Goal: Information Seeking & Learning: Learn about a topic

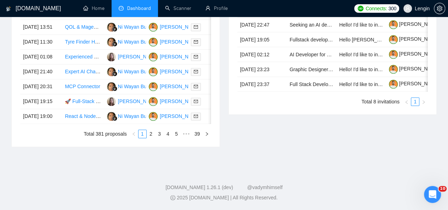
scroll to position [391, 0]
click at [152, 138] on link "2" at bounding box center [151, 134] width 8 height 8
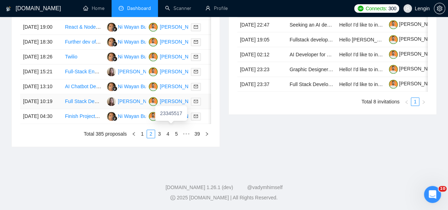
scroll to position [422, 0]
click at [162, 138] on link "3" at bounding box center [160, 134] width 8 height 8
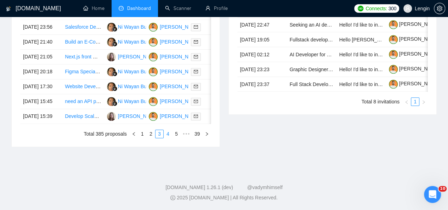
click at [169, 138] on link "4" at bounding box center [168, 134] width 8 height 8
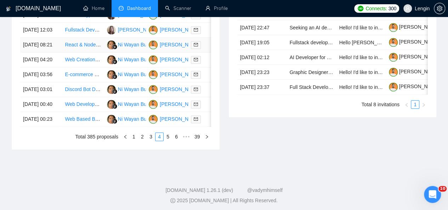
scroll to position [421, 0]
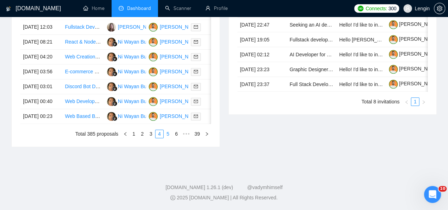
click at [171, 138] on link "5" at bounding box center [168, 134] width 8 height 8
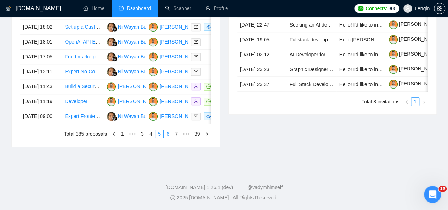
click at [171, 138] on link "6" at bounding box center [168, 134] width 8 height 8
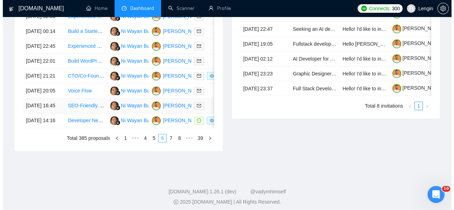
scroll to position [332, 0]
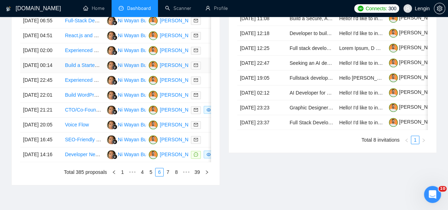
click at [80, 73] on td "Build a Starter Marketplace Website for Healthcare Services Using Sharetribe" at bounding box center [83, 65] width 42 height 15
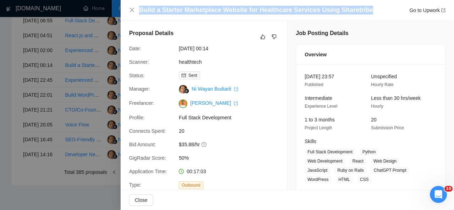
drag, startPoint x: 361, startPoint y: 10, endPoint x: 140, endPoint y: 11, distance: 221.8
click at [140, 11] on div "Build a Starter Marketplace Website for Healthcare Services Using Sharetribe Go…" at bounding box center [292, 10] width 306 height 9
copy h4 "Build a Starter Marketplace Website for Healthcare Services Using Sharetribe"
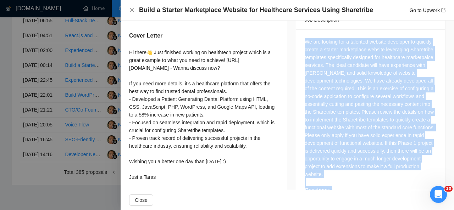
scroll to position [359, 0]
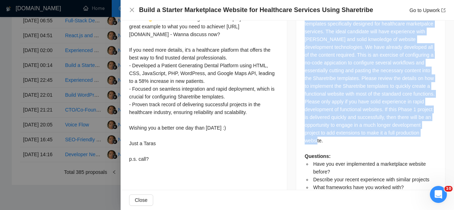
drag, startPoint x: 302, startPoint y: 56, endPoint x: 349, endPoint y: 113, distance: 74.5
click at [349, 113] on div "We are looking for a talented website developer to quickly create a starter mar…" at bounding box center [370, 97] width 132 height 187
copy div "We are looking for a talented website developer to quickly create a starter mar…"
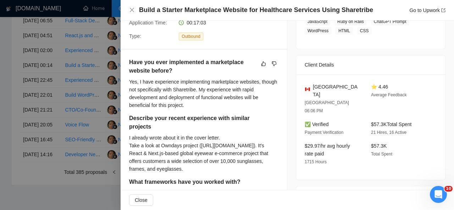
scroll to position [149, 0]
drag, startPoint x: 329, startPoint y: 76, endPoint x: 306, endPoint y: 77, distance: 22.7
click at [306, 83] on div "[GEOGRAPHIC_DATA]" at bounding box center [331, 91] width 55 height 16
copy div "[GEOGRAPHIC_DATA]"
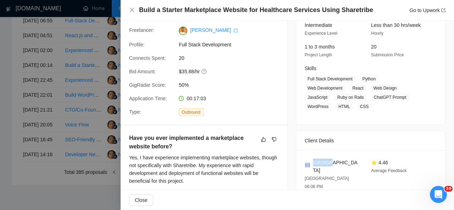
scroll to position [72, 0]
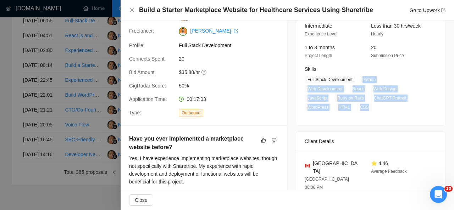
drag, startPoint x: 357, startPoint y: 78, endPoint x: 406, endPoint y: 96, distance: 52.5
click at [406, 96] on span "Full Stack Development Python Web Development React Web Design JavaScript Ruby …" at bounding box center [364, 93] width 121 height 35
copy span "Python Web Development React Web Design JavaScript Ruby on Rails ChatGPT Prompt…"
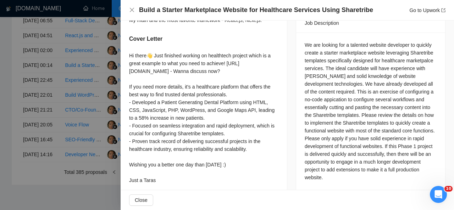
scroll to position [349, 0]
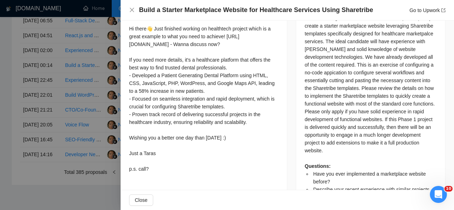
drag, startPoint x: 128, startPoint y: 37, endPoint x: 159, endPoint y: 183, distance: 149.8
click at [159, 183] on div "Have you ever implemented a marketplace website before? Yes, I have experience …" at bounding box center [203, 17] width 166 height 335
copy div "Hi there👋 Just finished working on healthtech project which is a great example …"
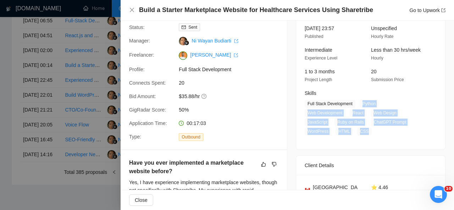
scroll to position [0, 0]
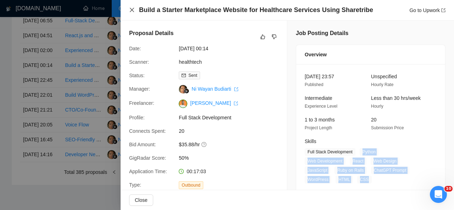
click at [133, 10] on icon "close" at bounding box center [132, 10] width 6 height 6
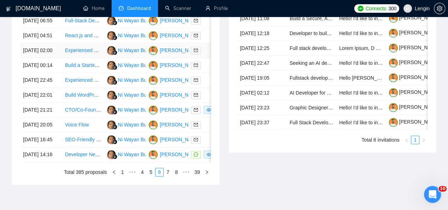
click at [95, 58] on td "Experienced WordPress Developer for Ongoing Website Projects" at bounding box center [83, 50] width 42 height 15
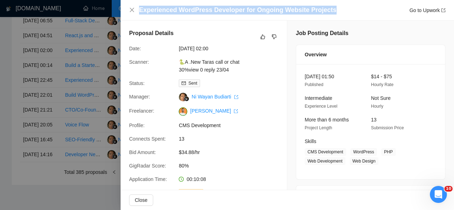
drag, startPoint x: 326, startPoint y: 9, endPoint x: 137, endPoint y: 12, distance: 188.9
click at [137, 12] on div "Experienced WordPress Developer for Ongoing Website Projects Go to Upwork" at bounding box center [287, 10] width 316 height 9
copy h4 "Experienced WordPress Developer for Ongoing Website Projects"
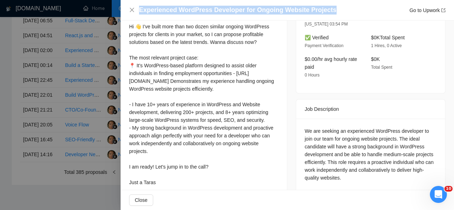
scroll to position [224, 0]
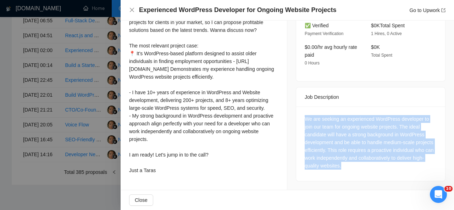
drag, startPoint x: 351, startPoint y: 154, endPoint x: 294, endPoint y: 107, distance: 74.3
click at [296, 107] on div "We are seeking an experienced WordPress developer to join our team for ongoing …" at bounding box center [370, 144] width 149 height 74
copy div "We are seeking an experienced WordPress developer to join our team for ongoing …"
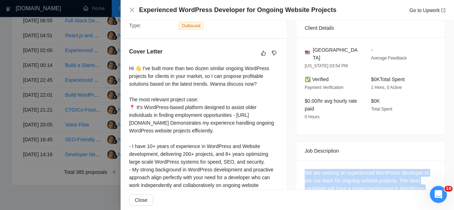
scroll to position [134, 0]
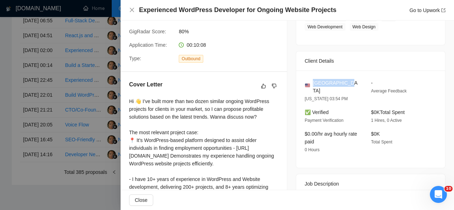
drag, startPoint x: 345, startPoint y: 82, endPoint x: 311, endPoint y: 82, distance: 34.0
click at [311, 82] on div "[GEOGRAPHIC_DATA]" at bounding box center [331, 87] width 55 height 16
copy span "[GEOGRAPHIC_DATA]"
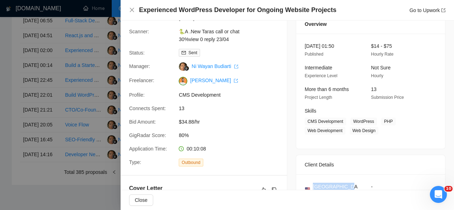
scroll to position [30, 0]
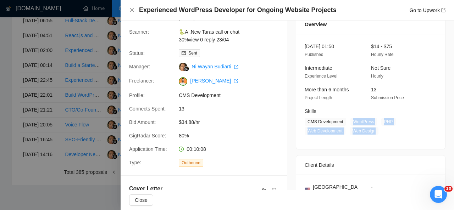
drag, startPoint x: 349, startPoint y: 121, endPoint x: 372, endPoint y: 129, distance: 24.3
click at [372, 129] on span "CMS Development WordPress PHP Web Development Web Design" at bounding box center [364, 126] width 121 height 17
copy span "WordPress PHP Web Development Web Design"
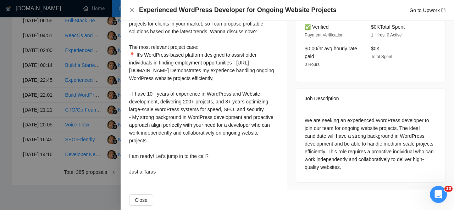
scroll to position [225, 0]
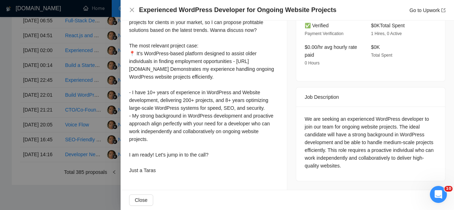
drag, startPoint x: 129, startPoint y: 27, endPoint x: 165, endPoint y: 176, distance: 153.9
click at [165, 176] on div "Cover Letter Hi 👋 I’ve built more than two dozen similar ongoing WordPress proj…" at bounding box center [203, 85] width 166 height 201
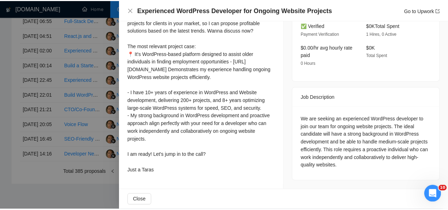
scroll to position [0, 0]
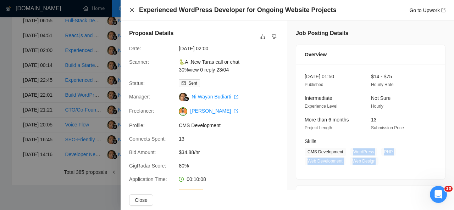
click at [131, 10] on icon "close" at bounding box center [132, 10] width 4 height 4
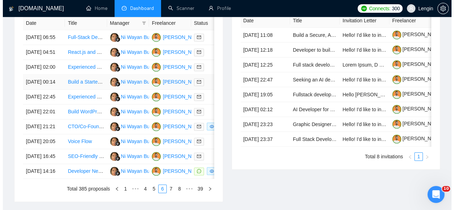
scroll to position [315, 0]
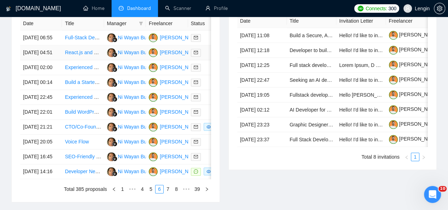
click at [86, 58] on td "React.js and Node.js Developer for Healthcare Product Phase 1" at bounding box center [83, 52] width 42 height 15
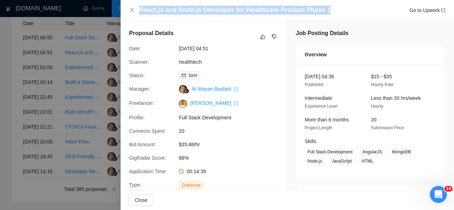
drag, startPoint x: 320, startPoint y: 11, endPoint x: 140, endPoint y: 7, distance: 180.4
click at [140, 7] on div "React.js and Node.js Developer for Healthcare Product Phase 1 Go to Upwork" at bounding box center [292, 10] width 306 height 9
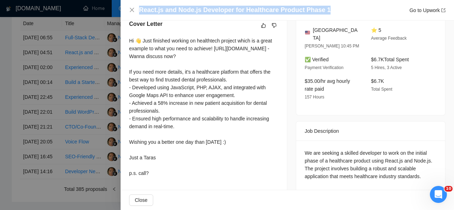
scroll to position [193, 0]
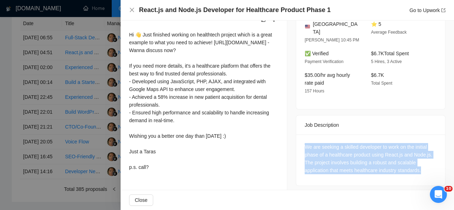
drag, startPoint x: 423, startPoint y: 163, endPoint x: 302, endPoint y: 140, distance: 123.7
click at [304, 143] on div "We are seeking a skilled developer to work on the initial phase of a healthcare…" at bounding box center [370, 158] width 132 height 31
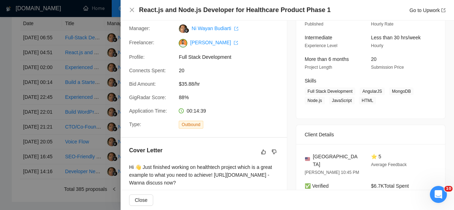
scroll to position [60, 0]
drag, startPoint x: 358, startPoint y: 90, endPoint x: 374, endPoint y: 102, distance: 20.0
click at [374, 102] on span "Full Stack Development AngularJS MongoDB Node.js JavaScript HTML" at bounding box center [364, 96] width 121 height 17
drag, startPoint x: 203, startPoint y: 84, endPoint x: 178, endPoint y: 85, distance: 24.8
click at [179, 85] on span "$35.88/hr" at bounding box center [232, 84] width 106 height 8
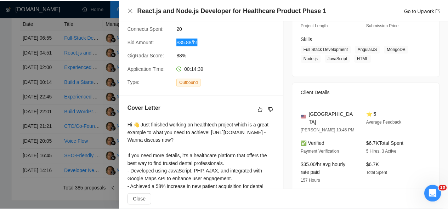
scroll to position [176, 0]
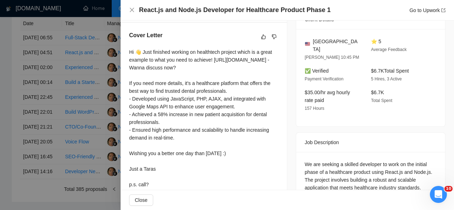
drag, startPoint x: 129, startPoint y: 52, endPoint x: 167, endPoint y: 177, distance: 130.8
click at [167, 177] on div "Cover Letter Hi 👋 Just finished working on healthtech project which is a great …" at bounding box center [203, 111] width 166 height 177
click at [130, 9] on icon "close" at bounding box center [132, 10] width 4 height 4
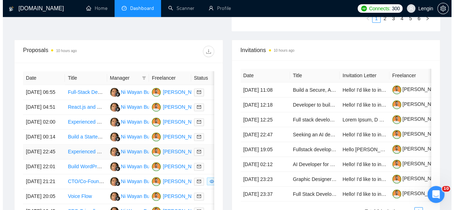
scroll to position [260, 0]
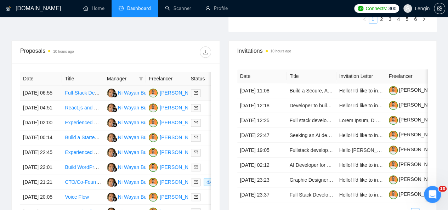
click at [90, 92] on td "Full-Stack Developer for Dental Equipment MVP Web Software" at bounding box center [83, 93] width 42 height 15
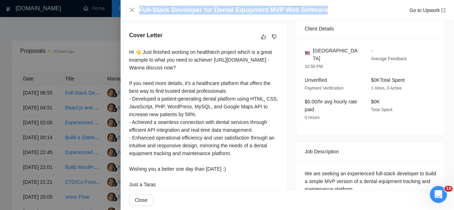
drag, startPoint x: 321, startPoint y: 9, endPoint x: 137, endPoint y: 12, distance: 184.7
click at [137, 12] on div "Full-Stack Developer for Dental Equipment MVP Web Software Go to Upwork" at bounding box center [287, 10] width 316 height 9
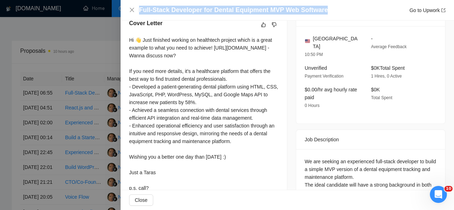
drag, startPoint x: 126, startPoint y: 40, endPoint x: 164, endPoint y: 180, distance: 145.0
click at [164, 180] on div "Cover Letter Hi 👋 Just finished working on healthtech project which is a great …" at bounding box center [203, 107] width 166 height 193
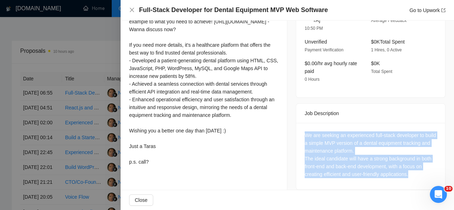
drag, startPoint x: 414, startPoint y: 163, endPoint x: 298, endPoint y: 130, distance: 120.7
click at [298, 130] on div "We are seeking an experienced full-stack developer to build a simple MVP versio…" at bounding box center [370, 156] width 149 height 67
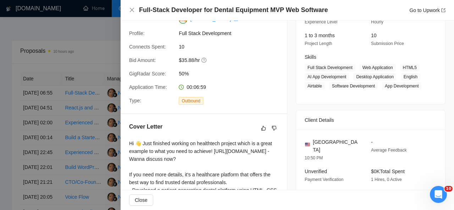
scroll to position [83, 0]
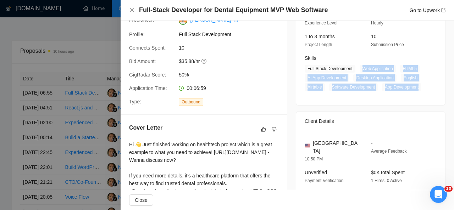
drag, startPoint x: 358, startPoint y: 68, endPoint x: 420, endPoint y: 83, distance: 63.3
click at [420, 83] on span "Full Stack Development Web Application HTML5 AI App Development Desktop Applica…" at bounding box center [364, 78] width 121 height 26
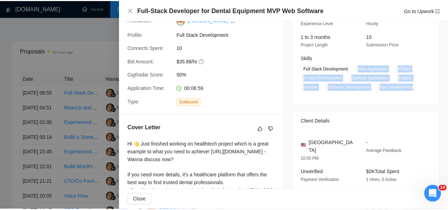
scroll to position [0, 0]
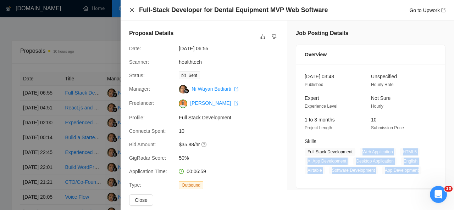
click at [132, 10] on icon "close" at bounding box center [132, 10] width 4 height 4
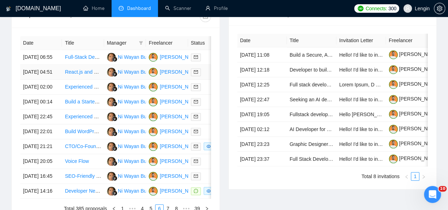
scroll to position [296, 0]
click at [87, 55] on td "Full-Stack Developer for Dental Equipment MVP Web Software" at bounding box center [83, 57] width 42 height 15
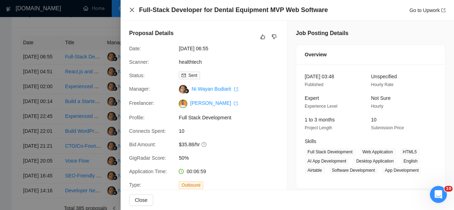
click at [131, 12] on icon "close" at bounding box center [132, 10] width 6 height 6
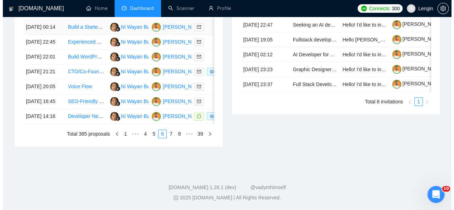
scroll to position [408, 0]
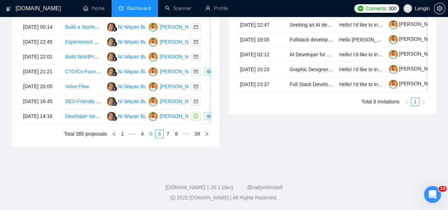
click at [151, 138] on link "5" at bounding box center [151, 134] width 8 height 8
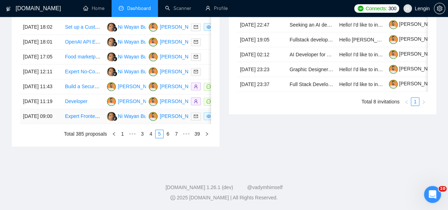
click at [91, 124] on td "Expert Frontend Engineer Needed for React and Tailwind Project" at bounding box center [83, 116] width 42 height 15
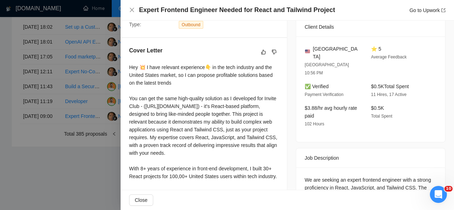
scroll to position [209, 0]
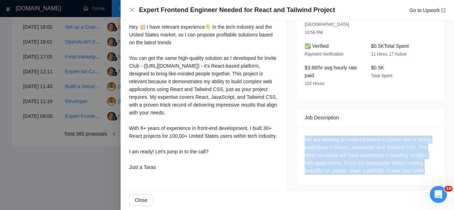
drag, startPoint x: 409, startPoint y: 154, endPoint x: 295, endPoint y: 122, distance: 118.7
click at [296, 127] on div "We are seeking an expert frontend engineer with a strong proficiency in React, …" at bounding box center [370, 156] width 149 height 59
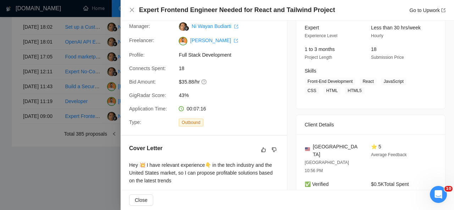
scroll to position [0, 0]
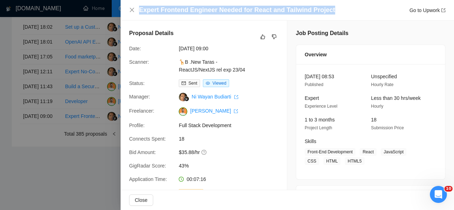
drag, startPoint x: 326, startPoint y: 12, endPoint x: 140, endPoint y: 8, distance: 186.8
click at [140, 8] on div "Expert Frontend Engineer Needed for React and Tailwind Project Go to Upwork" at bounding box center [292, 10] width 306 height 9
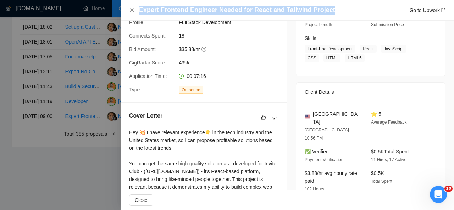
scroll to position [103, 0]
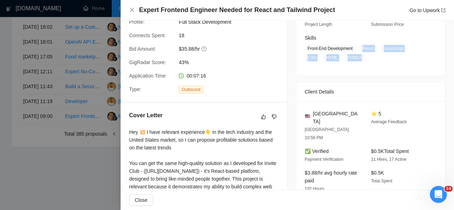
drag, startPoint x: 358, startPoint y: 48, endPoint x: 339, endPoint y: 58, distance: 21.7
click at [339, 58] on span "Front-End Development React JavaScript CSS HTML HTML5" at bounding box center [364, 53] width 121 height 17
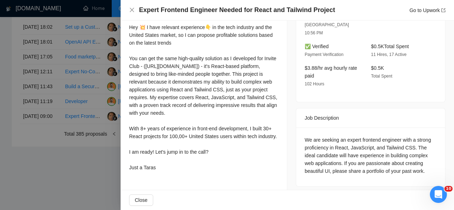
scroll to position [209, 0]
drag, startPoint x: 128, startPoint y: 27, endPoint x: 168, endPoint y: 174, distance: 152.1
click at [168, 174] on div "Cover Letter Hey 💥 I have relevant experience👇 in the tech industry and the Uni…" at bounding box center [203, 90] width 166 height 185
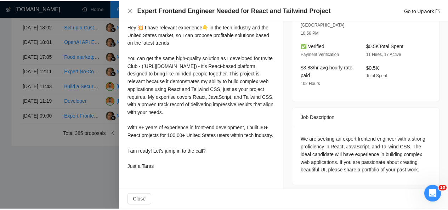
scroll to position [0, 0]
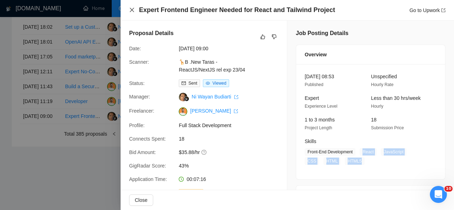
click at [132, 12] on icon "close" at bounding box center [132, 10] width 6 height 6
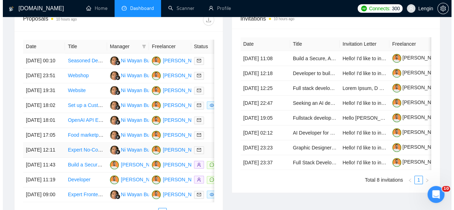
scroll to position [333, 0]
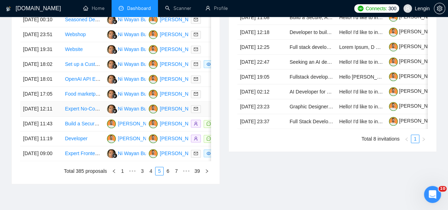
click at [95, 117] on td "Expert No-Code & AI Workflow Specialist" at bounding box center [83, 109] width 42 height 15
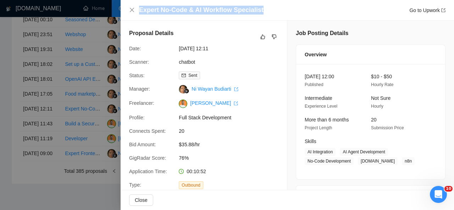
drag, startPoint x: 259, startPoint y: 9, endPoint x: 138, endPoint y: 10, distance: 121.6
click at [138, 10] on div "Expert No-Code & AI Workflow Specialist Go to Upwork" at bounding box center [287, 10] width 316 height 9
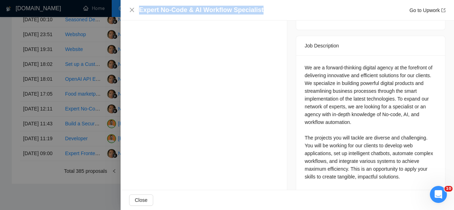
scroll to position [275, 0]
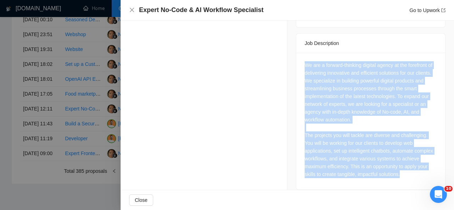
drag, startPoint x: 301, startPoint y: 56, endPoint x: 410, endPoint y: 169, distance: 157.7
click at [410, 169] on div "We are a forward-thinking digital agency at the forefront of delivering innovat…" at bounding box center [370, 121] width 149 height 137
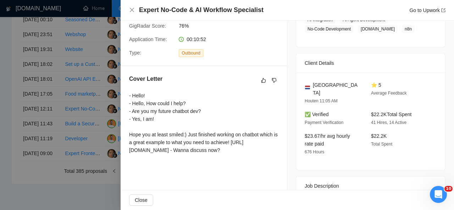
scroll to position [97, 0]
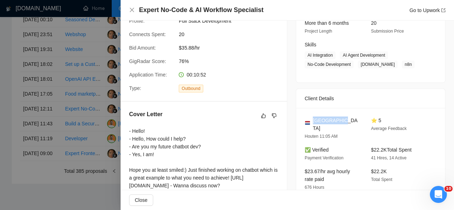
drag, startPoint x: 344, startPoint y: 119, endPoint x: 311, endPoint y: 120, distance: 33.7
click at [311, 120] on div "[GEOGRAPHIC_DATA]" at bounding box center [331, 125] width 55 height 16
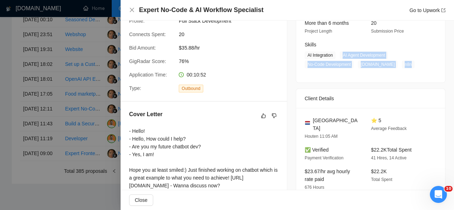
drag, startPoint x: 339, startPoint y: 56, endPoint x: 396, endPoint y: 62, distance: 57.4
click at [396, 62] on span "AI Integration AI Agent Development No-Code Development [DOMAIN_NAME] n8n" at bounding box center [364, 59] width 121 height 17
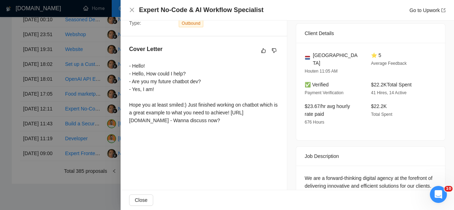
scroll to position [160, 0]
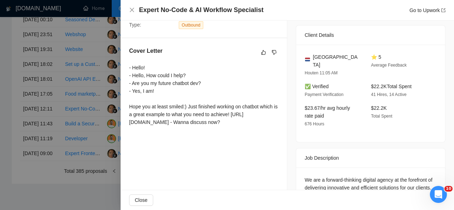
drag, startPoint x: 125, startPoint y: 65, endPoint x: 239, endPoint y: 132, distance: 131.9
click at [239, 132] on div "Cover Letter - Hello! - Hello, How could I help? - Are you my future chatbot de…" at bounding box center [203, 87] width 166 height 99
click at [131, 9] on icon "close" at bounding box center [132, 10] width 6 height 6
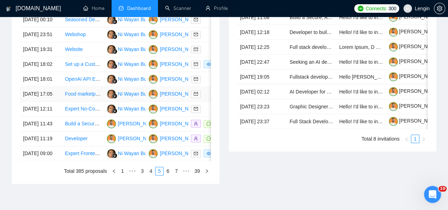
click at [96, 102] on td "Food marketplace" at bounding box center [83, 94] width 42 height 15
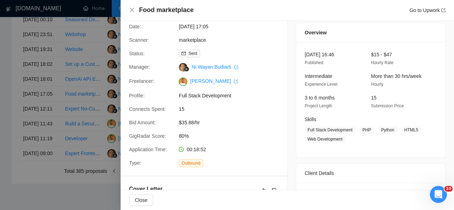
scroll to position [0, 0]
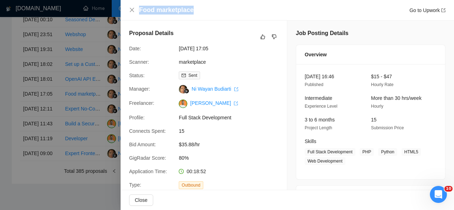
drag, startPoint x: 194, startPoint y: 12, endPoint x: 137, endPoint y: 8, distance: 57.6
click at [137, 8] on div "Food marketplace Go to Upwork" at bounding box center [287, 10] width 316 height 9
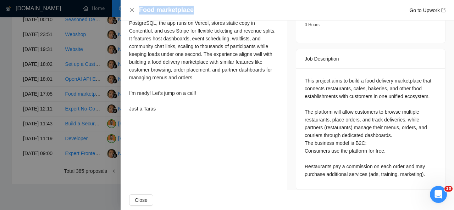
scroll to position [191, 0]
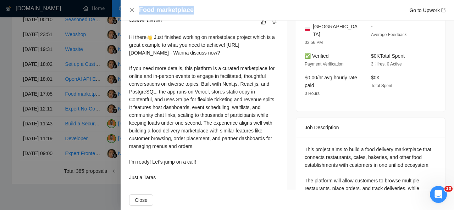
drag, startPoint x: 129, startPoint y: 36, endPoint x: 170, endPoint y: 183, distance: 152.6
click at [170, 183] on div "Cover Letter Hi there👋 Just finished working on marketplace project which is a …" at bounding box center [203, 100] width 166 height 185
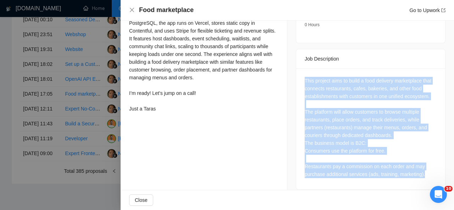
drag, startPoint x: 426, startPoint y: 169, endPoint x: 297, endPoint y: 74, distance: 160.1
click at [297, 74] on div "This project aims to build a food delivery marketplace that connects restaurant…" at bounding box center [370, 128] width 149 height 121
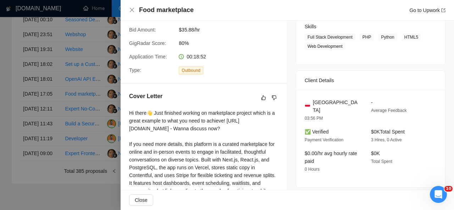
scroll to position [106, 0]
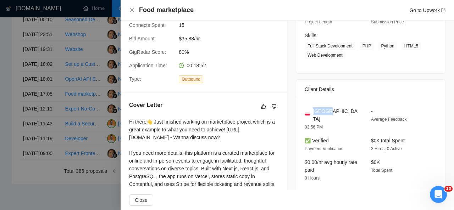
drag, startPoint x: 330, startPoint y: 110, endPoint x: 311, endPoint y: 110, distance: 18.8
click at [311, 110] on div "[GEOGRAPHIC_DATA]" at bounding box center [331, 115] width 55 height 16
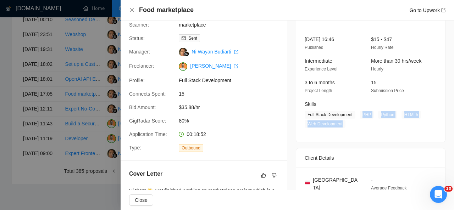
drag, startPoint x: 358, startPoint y: 114, endPoint x: 339, endPoint y: 124, distance: 21.9
click at [339, 124] on span "Full Stack Development PHP Python HTML5 Web Development" at bounding box center [364, 119] width 121 height 17
click at [130, 8] on icon "close" at bounding box center [132, 10] width 6 height 6
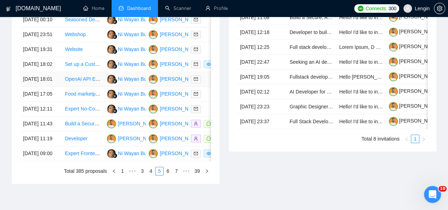
click at [96, 87] on td "OpenAI API Expert Needed for Advanced Integration" at bounding box center [83, 79] width 42 height 15
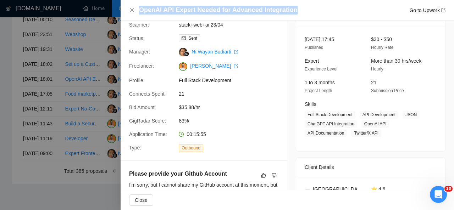
drag, startPoint x: 295, startPoint y: 12, endPoint x: 140, endPoint y: 12, distance: 154.9
click at [140, 12] on div "OpenAI API Expert Needed for Advanced Integration Go to Upwork" at bounding box center [292, 10] width 306 height 9
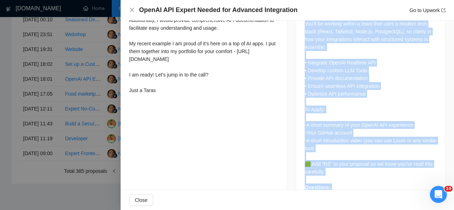
scroll to position [442, 0]
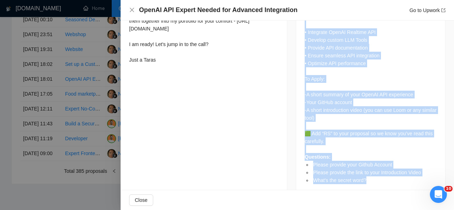
drag, startPoint x: 302, startPoint y: 37, endPoint x: 351, endPoint y: 197, distance: 167.0
click at [351, 197] on div "OpenAI API Expert Needed for Advanced Integration Go to Upwork Proposal Details…" at bounding box center [286, 105] width 333 height 210
click at [331, 127] on div "We’re looking for an experienced OpenAI API expert to help us build, integrate,…" at bounding box center [370, 47] width 132 height 273
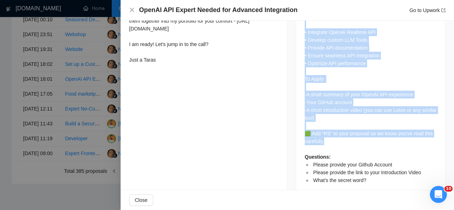
drag, startPoint x: 301, startPoint y: 45, endPoint x: 334, endPoint y: 127, distance: 88.4
click at [334, 127] on div "We’re looking for an experienced OpenAI API expert to help us build, integrate,…" at bounding box center [370, 50] width 149 height 295
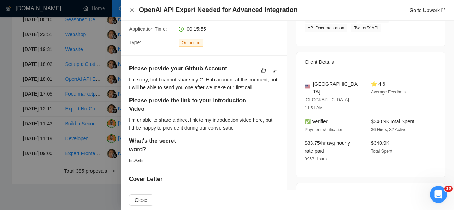
scroll to position [142, 0]
drag, startPoint x: 342, startPoint y: 83, endPoint x: 311, endPoint y: 82, distance: 30.9
click at [311, 82] on div "[GEOGRAPHIC_DATA]" at bounding box center [331, 88] width 55 height 16
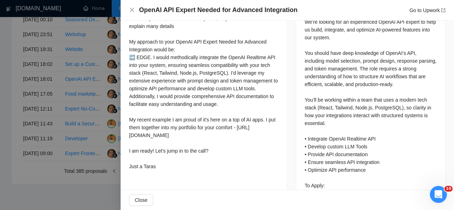
scroll to position [336, 0]
drag, startPoint x: 128, startPoint y: 22, endPoint x: 186, endPoint y: 177, distance: 165.4
click at [186, 177] on div "Please provide your Github Account I'm sorry, but I cannot share my GitHub acco…" at bounding box center [203, 21] width 166 height 319
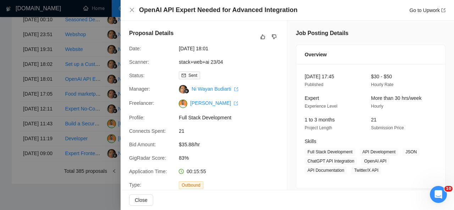
scroll to position [67, 0]
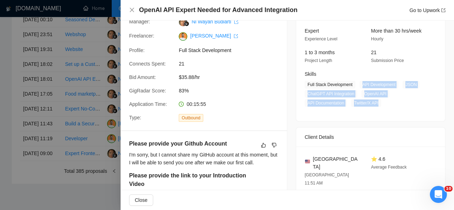
drag, startPoint x: 358, startPoint y: 83, endPoint x: 375, endPoint y: 105, distance: 27.4
click at [375, 105] on span "Full Stack Development API Development JSON ChatGPT API Integration OpenAI API …" at bounding box center [364, 94] width 121 height 26
click at [133, 11] on icon "close" at bounding box center [132, 10] width 6 height 6
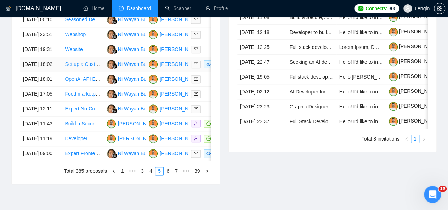
click at [89, 72] on td "Set up a Customizable Agreement via WordPress" at bounding box center [83, 64] width 42 height 15
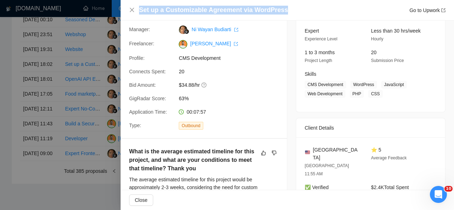
drag, startPoint x: 280, startPoint y: 10, endPoint x: 140, endPoint y: 13, distance: 140.7
click at [140, 13] on div "Set up a Customizable Agreement via WordPress Go to Upwork" at bounding box center [292, 10] width 306 height 9
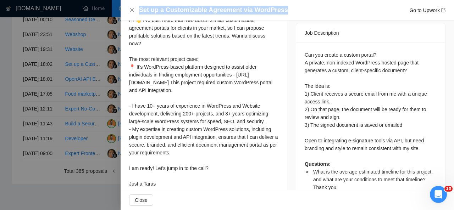
scroll to position [280, 0]
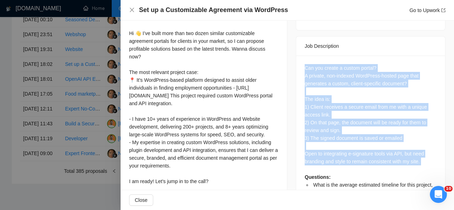
drag, startPoint x: 300, startPoint y: 51, endPoint x: 427, endPoint y: 151, distance: 161.4
click at [427, 151] on div "Can you create a custom portal? A private, non-indexed WordPress-hosted page th…" at bounding box center [370, 137] width 149 height 162
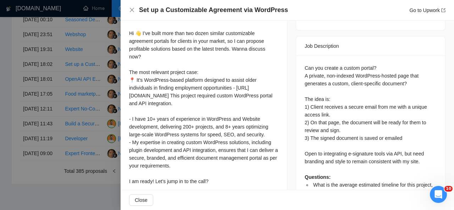
scroll to position [310, 0]
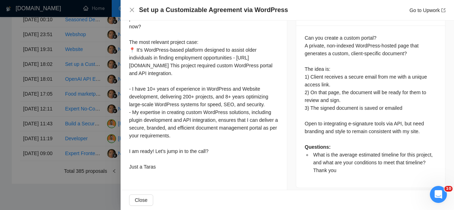
drag, startPoint x: 162, startPoint y: 90, endPoint x: 166, endPoint y: 175, distance: 84.8
click at [166, 171] on div "Hi 👋 I’ve built more than two dozen similar customizable agreement portals for …" at bounding box center [203, 85] width 149 height 172
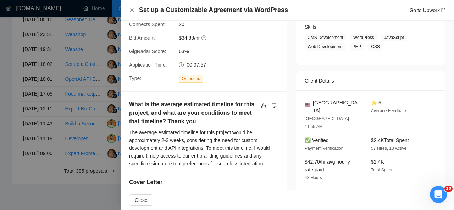
scroll to position [115, 0]
drag, startPoint x: 342, startPoint y: 99, endPoint x: 312, endPoint y: 102, distance: 30.0
click at [312, 102] on div "[GEOGRAPHIC_DATA]" at bounding box center [331, 107] width 55 height 16
drag, startPoint x: 376, startPoint y: 46, endPoint x: 349, endPoint y: 38, distance: 27.5
click at [349, 38] on span "CMS Development WordPress JavaScript Web Development PHP CSS" at bounding box center [364, 41] width 121 height 17
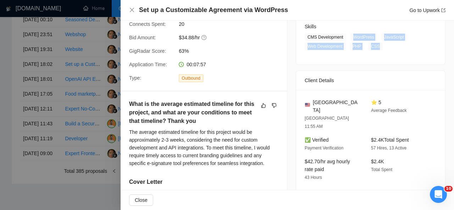
drag, startPoint x: 411, startPoint y: 124, endPoint x: 367, endPoint y: 125, distance: 44.0
click at [368, 136] on div "$2.4K Total Spent 57 Hires, 13 Active" at bounding box center [398, 144] width 61 height 16
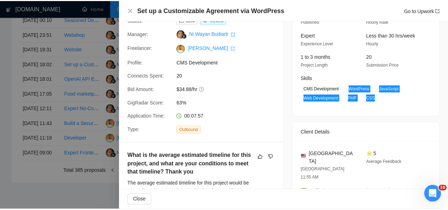
scroll to position [0, 0]
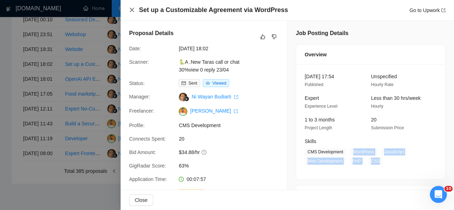
click at [130, 10] on icon "close" at bounding box center [132, 10] width 6 height 6
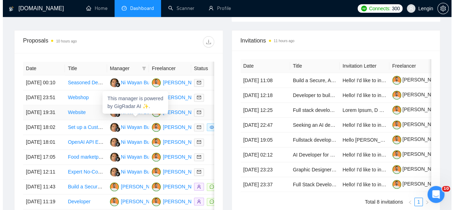
scroll to position [268, 0]
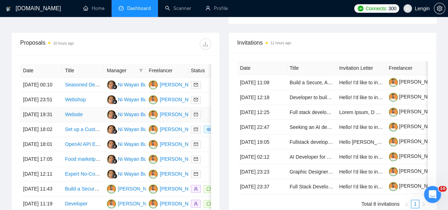
click at [83, 122] on td "Website" at bounding box center [83, 114] width 42 height 15
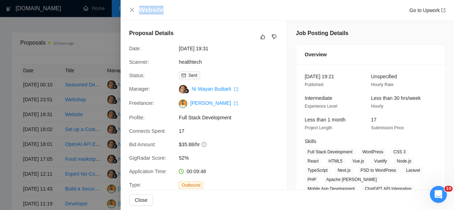
drag, startPoint x: 164, startPoint y: 13, endPoint x: 137, endPoint y: 13, distance: 27.6
click at [137, 13] on div "Website Go to Upwork" at bounding box center [287, 10] width 316 height 9
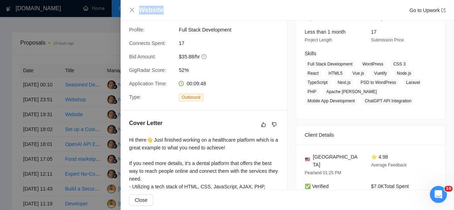
scroll to position [88, 0]
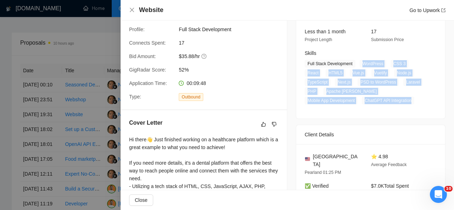
drag, startPoint x: 359, startPoint y: 63, endPoint x: 351, endPoint y: 100, distance: 37.3
click at [351, 100] on span "Full Stack Development WordPress CSS 3 React HTML5 Vue.js Vuetify Node.js TypeS…" at bounding box center [364, 82] width 121 height 45
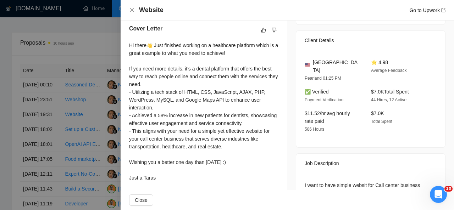
scroll to position [183, 0]
drag, startPoint x: 415, startPoint y: 81, endPoint x: 368, endPoint y: 80, distance: 47.5
click at [368, 87] on div "$7.0K Total Spent 44 Hires, 12 Active" at bounding box center [398, 95] width 61 height 16
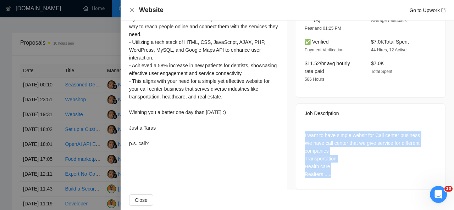
drag, startPoint x: 330, startPoint y: 166, endPoint x: 296, endPoint y: 124, distance: 53.5
click at [296, 124] on div "I want to have simple websit for Call center business We have call center that …" at bounding box center [370, 156] width 149 height 67
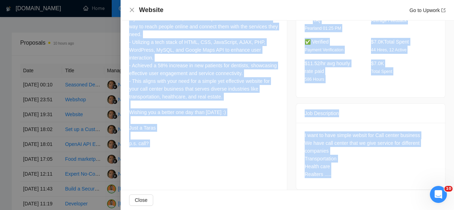
drag, startPoint x: 127, startPoint y: 42, endPoint x: 163, endPoint y: 142, distance: 106.7
click at [163, 142] on div "Cover Letter Hi there👋 Just finished working on a healthcare platform which is …" at bounding box center [203, 62] width 166 height 193
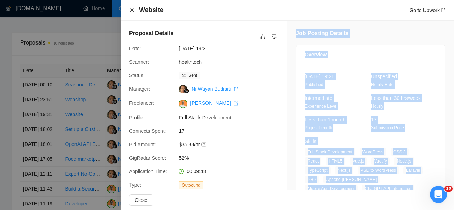
click at [133, 8] on icon "close" at bounding box center [132, 10] width 6 height 6
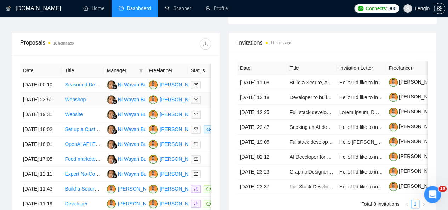
click at [99, 106] on td "Webshop" at bounding box center [83, 99] width 42 height 15
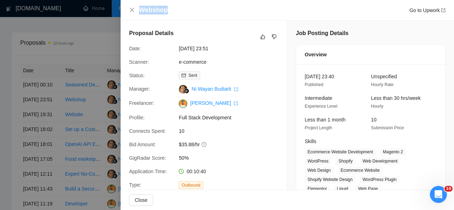
drag, startPoint x: 166, startPoint y: 12, endPoint x: 140, endPoint y: 10, distance: 25.9
click at [140, 10] on div "Webshop Go to Upwork" at bounding box center [292, 10] width 306 height 9
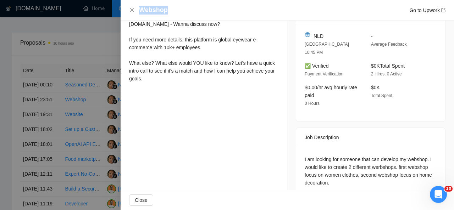
scroll to position [235, 0]
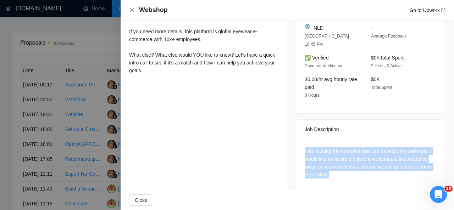
drag, startPoint x: 336, startPoint y: 167, endPoint x: 290, endPoint y: 137, distance: 54.7
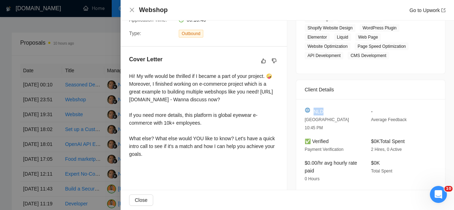
drag, startPoint x: 322, startPoint y: 108, endPoint x: 311, endPoint y: 110, distance: 10.8
click at [311, 110] on div "NLD" at bounding box center [331, 112] width 55 height 8
drag, startPoint x: 129, startPoint y: 76, endPoint x: 153, endPoint y: 166, distance: 92.5
click at [153, 158] on div "Hi! My wife would be thrilled if I became a part of your project. 🤪 Moreover, I…" at bounding box center [203, 115] width 149 height 86
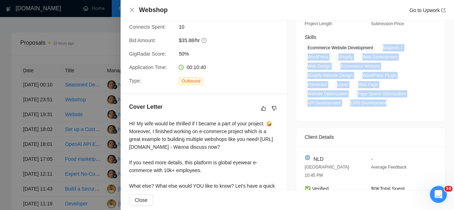
drag, startPoint x: 380, startPoint y: 48, endPoint x: 382, endPoint y: 102, distance: 53.9
click at [382, 102] on span "Ecommerce Website Development Magento 2 WordPress Shopify Web Development Web D…" at bounding box center [364, 75] width 121 height 63
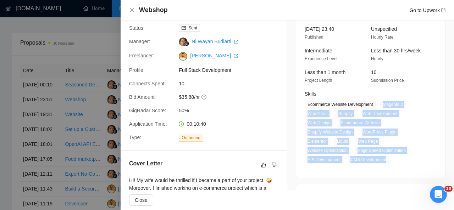
scroll to position [46, 0]
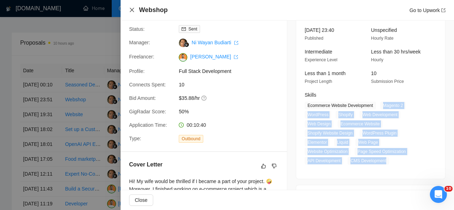
click at [133, 9] on icon "close" at bounding box center [132, 10] width 6 height 6
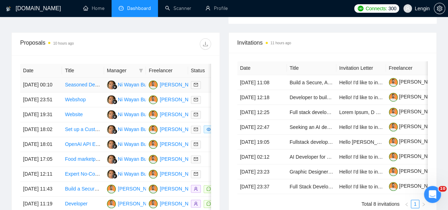
click at [87, 83] on td "Seasoned Developer with React, Next.js, and Node.js Experience" at bounding box center [83, 85] width 42 height 15
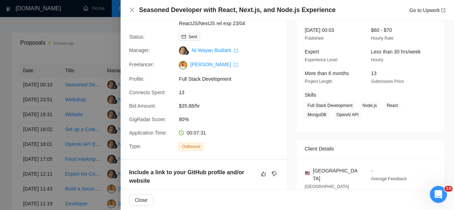
scroll to position [0, 0]
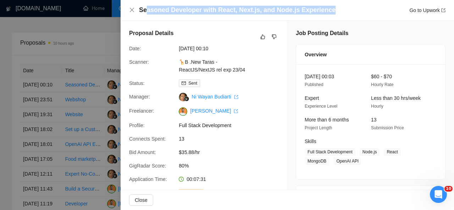
drag, startPoint x: 327, startPoint y: 10, endPoint x: 142, endPoint y: 10, distance: 185.7
click at [142, 10] on div "Seasoned Developer with React, Next.js, and Node.js Experience Go to Upwork" at bounding box center [292, 10] width 306 height 9
drag, startPoint x: 139, startPoint y: 10, endPoint x: 324, endPoint y: 10, distance: 185.3
click at [324, 10] on div "Seasoned Developer with React, Next.js, and Node.js Experience Go to Upwork" at bounding box center [287, 10] width 316 height 9
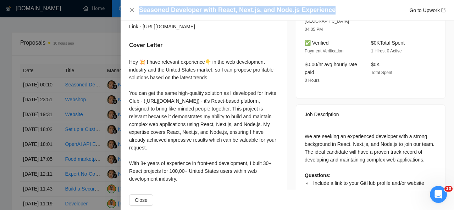
scroll to position [255, 0]
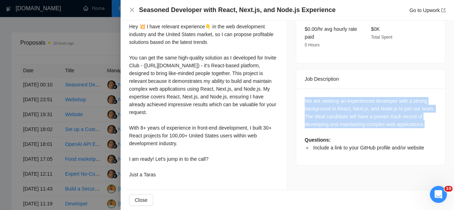
drag, startPoint x: 427, startPoint y: 100, endPoint x: 296, endPoint y: 77, distance: 132.5
click at [296, 89] on div "We are seeking an experienced developer with a strong background in React, Next…" at bounding box center [370, 127] width 149 height 77
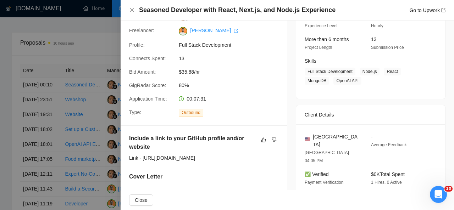
scroll to position [80, 0]
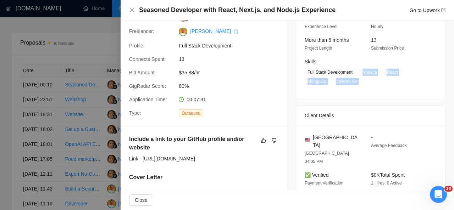
drag, startPoint x: 357, startPoint y: 71, endPoint x: 355, endPoint y: 79, distance: 8.6
click at [355, 79] on span "Full Stack Development Node.js React MongoDB OpenAI API" at bounding box center [364, 76] width 121 height 17
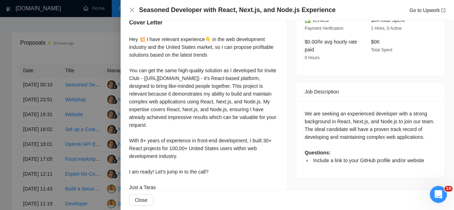
scroll to position [255, 0]
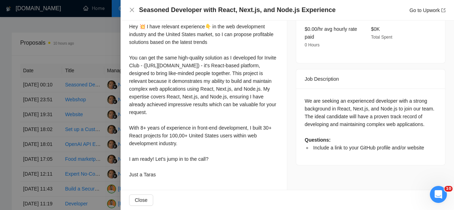
drag, startPoint x: 129, startPoint y: 40, endPoint x: 183, endPoint y: 180, distance: 150.1
click at [183, 180] on div "Hey 💥 I have relevant experience👇 in the web development industry and the Unite…" at bounding box center [203, 102] width 149 height 159
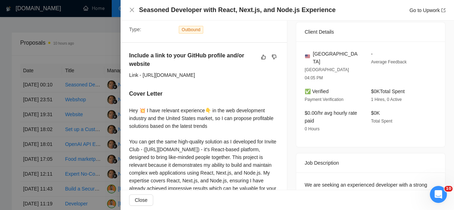
scroll to position [164, 0]
drag, startPoint x: 348, startPoint y: 50, endPoint x: 311, endPoint y: 56, distance: 37.0
click at [311, 56] on div "[GEOGRAPHIC_DATA]" at bounding box center [331, 58] width 55 height 16
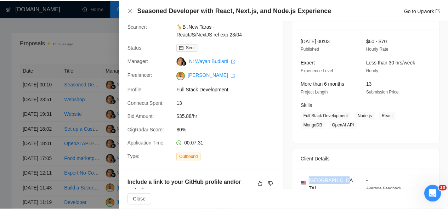
scroll to position [33, 0]
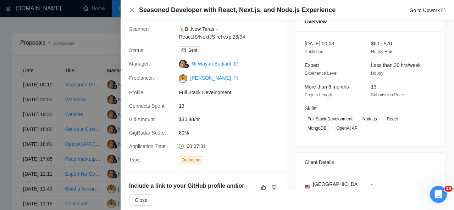
click at [135, 10] on div "Seasoned Developer with React, Next.js, and Node.js Experience Go to Upwork" at bounding box center [287, 10] width 316 height 9
click at [130, 9] on icon "close" at bounding box center [132, 10] width 4 height 4
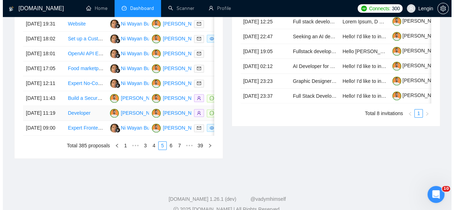
scroll to position [398, 0]
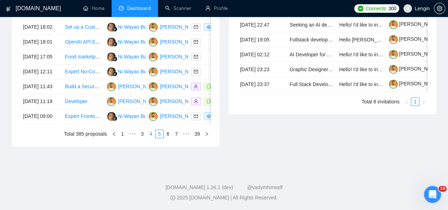
click at [152, 138] on link "4" at bounding box center [151, 134] width 8 height 8
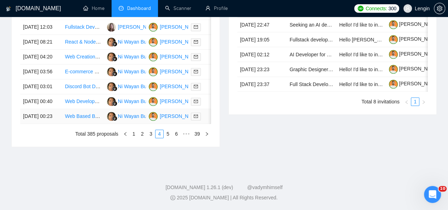
click at [89, 124] on td "Web Based Boat Launch Management Portal" at bounding box center [83, 116] width 42 height 15
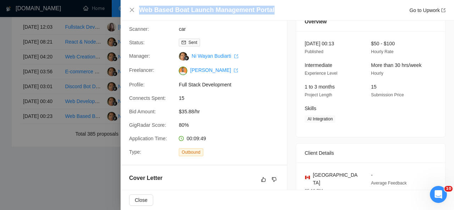
drag, startPoint x: 271, startPoint y: 7, endPoint x: 136, endPoint y: 4, distance: 134.4
click at [136, 4] on div "Web Based Boat Launch Management Portal Go to Upwork" at bounding box center [286, 10] width 333 height 21
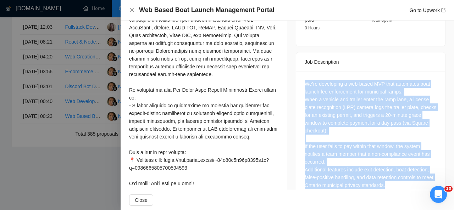
scroll to position [279, 0]
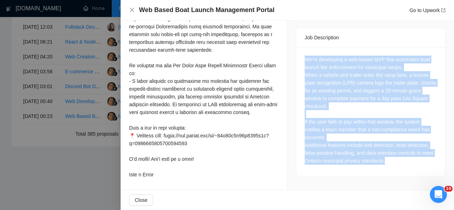
drag, startPoint x: 302, startPoint y: 76, endPoint x: 399, endPoint y: 152, distance: 124.0
click at [399, 152] on div "We’re developing a web-based MVP that automates boat launch fee enforcement for…" at bounding box center [370, 111] width 149 height 129
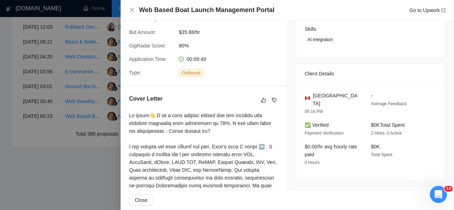
scroll to position [112, 0]
drag, startPoint x: 327, startPoint y: 94, endPoint x: 312, endPoint y: 97, distance: 15.5
click at [312, 97] on div "[GEOGRAPHIC_DATA]" at bounding box center [331, 100] width 55 height 16
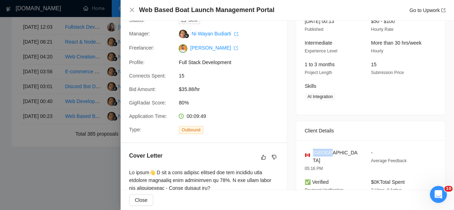
drag, startPoint x: 311, startPoint y: 152, endPoint x: 331, endPoint y: 152, distance: 19.8
click at [331, 152] on div "[GEOGRAPHIC_DATA]" at bounding box center [331, 157] width 55 height 16
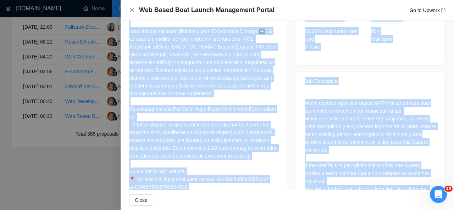
scroll to position [279, 0]
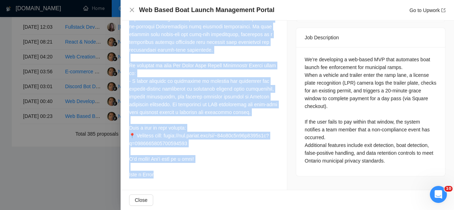
drag, startPoint x: 128, startPoint y: 54, endPoint x: 180, endPoint y: 173, distance: 129.5
click at [180, 173] on div "Cover Letter" at bounding box center [203, 58] width 166 height 263
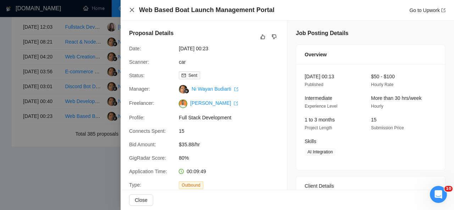
click at [132, 9] on icon "close" at bounding box center [132, 10] width 6 height 6
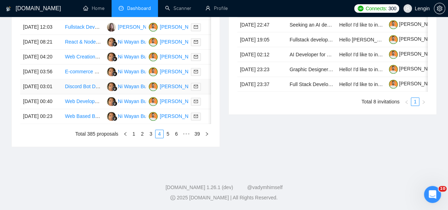
click at [96, 94] on td "Discord Bot Developer for E-commerce Platform" at bounding box center [83, 86] width 42 height 15
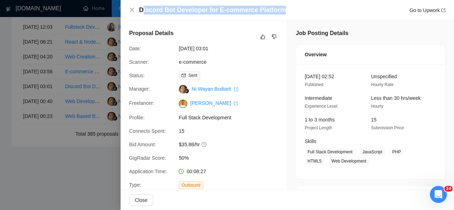
drag, startPoint x: 279, startPoint y: 10, endPoint x: 142, endPoint y: 8, distance: 136.8
click at [142, 8] on h4 "Discord Bot Developer for E-commerce Platform" at bounding box center [212, 10] width 147 height 9
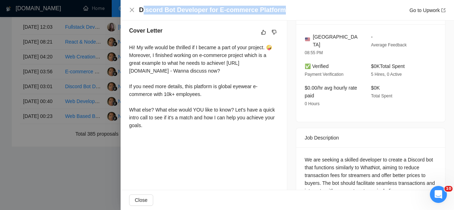
scroll to position [181, 0]
drag, startPoint x: 128, startPoint y: 49, endPoint x: 158, endPoint y: 135, distance: 91.5
click at [158, 135] on div "Cover Letter Hi! My wife would be thrilled if I became a part of your project. …" at bounding box center [203, 79] width 166 height 123
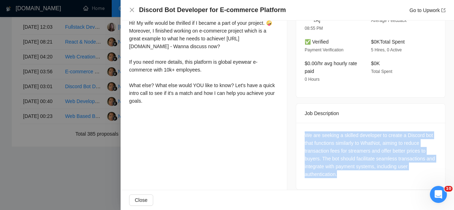
drag, startPoint x: 334, startPoint y: 166, endPoint x: 293, endPoint y: 125, distance: 57.9
click at [296, 125] on div "We are seeking a skilled developer to create a Discord bot that functions simil…" at bounding box center [370, 156] width 149 height 67
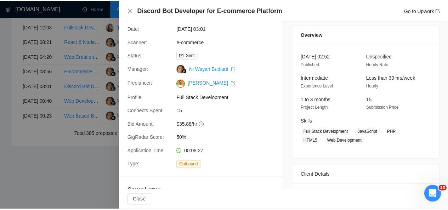
scroll to position [20, 0]
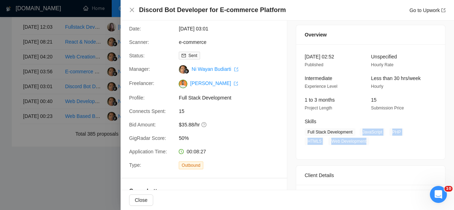
drag, startPoint x: 357, startPoint y: 131, endPoint x: 368, endPoint y: 143, distance: 15.6
click at [368, 143] on span "Full Stack Development JavaScript PHP HTML5 Web Development" at bounding box center [364, 136] width 121 height 17
click at [132, 10] on icon "close" at bounding box center [132, 10] width 4 height 4
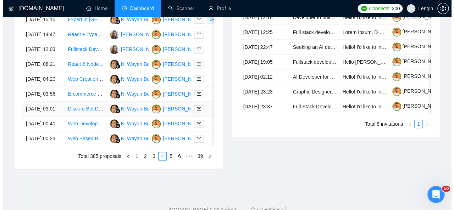
scroll to position [348, 0]
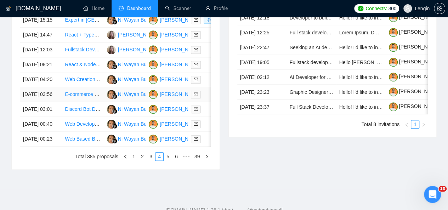
click at [97, 102] on td "E-commerce Performance Optimization Expert Needed" at bounding box center [83, 94] width 42 height 15
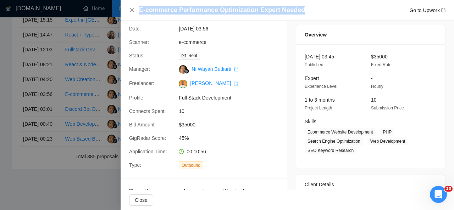
drag, startPoint x: 303, startPoint y: 8, endPoint x: 139, endPoint y: 7, distance: 164.4
click at [139, 7] on div "E-commerce Performance Optimization Expert Needed Go to Upwork" at bounding box center [292, 10] width 306 height 9
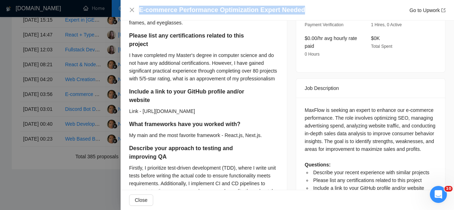
scroll to position [240, 0]
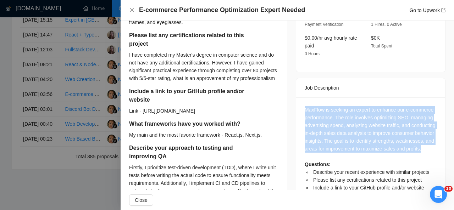
drag, startPoint x: 301, startPoint y: 100, endPoint x: 376, endPoint y: 147, distance: 88.5
click at [376, 147] on div "MaxFlow is seeking an expert to enhance our e-commerce performance. The role in…" at bounding box center [370, 158] width 149 height 123
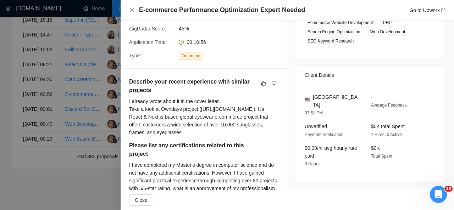
scroll to position [129, 0]
drag, startPoint x: 342, startPoint y: 98, endPoint x: 312, endPoint y: 97, distance: 29.8
click at [312, 97] on div "[GEOGRAPHIC_DATA]" at bounding box center [331, 102] width 55 height 16
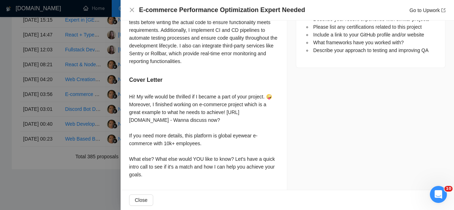
scroll to position [416, 0]
drag, startPoint x: 125, startPoint y: 90, endPoint x: 156, endPoint y: 178, distance: 92.2
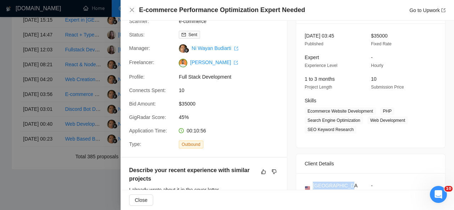
scroll to position [40, 0]
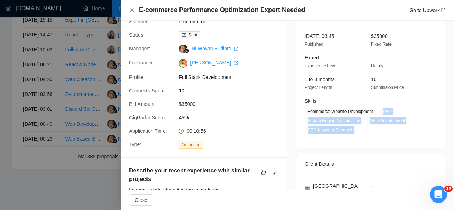
drag, startPoint x: 377, startPoint y: 111, endPoint x: 347, endPoint y: 130, distance: 35.8
click at [347, 130] on span "Ecommerce Website Development PHP Search Engine Optimization Web Development SE…" at bounding box center [364, 121] width 121 height 26
click at [133, 8] on icon "close" at bounding box center [132, 10] width 6 height 6
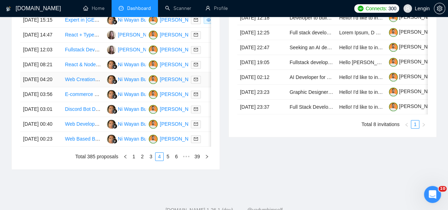
click at [90, 87] on td "Web Creation and app Development" at bounding box center [83, 79] width 42 height 15
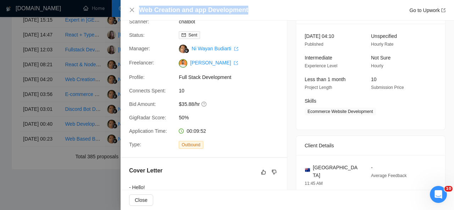
drag, startPoint x: 245, startPoint y: 7, endPoint x: 137, endPoint y: 12, distance: 108.2
click at [137, 12] on div "Web Creation and app Development Go to Upwork" at bounding box center [287, 10] width 316 height 9
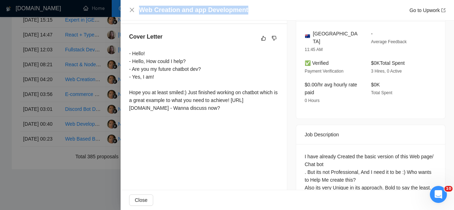
scroll to position [188, 0]
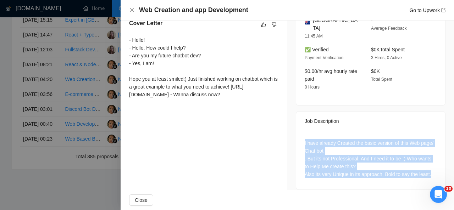
drag, startPoint x: 427, startPoint y: 168, endPoint x: 297, endPoint y: 133, distance: 134.6
click at [297, 133] on div "I have already Created the basic version of this Web page/ Chat bot . But its n…" at bounding box center [370, 160] width 149 height 59
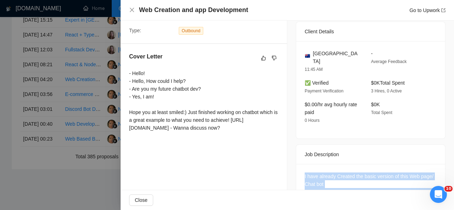
drag, startPoint x: 242, startPoint y: 139, endPoint x: 127, endPoint y: 76, distance: 131.8
click at [127, 76] on div "Cover Letter - Hello! - Hello, How could I help? - Are you my future chatbot de…" at bounding box center [203, 93] width 166 height 99
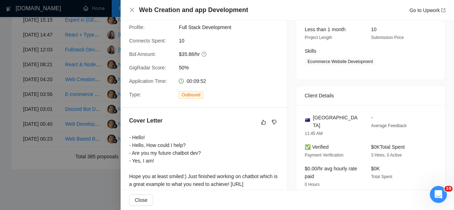
scroll to position [93, 0]
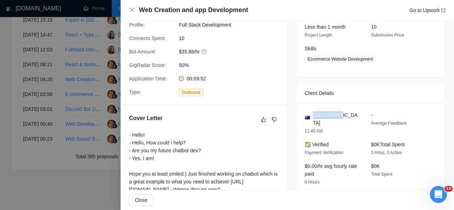
drag, startPoint x: 333, startPoint y: 114, endPoint x: 310, endPoint y: 117, distance: 23.2
click at [310, 117] on div "[GEOGRAPHIC_DATA]" at bounding box center [331, 119] width 55 height 16
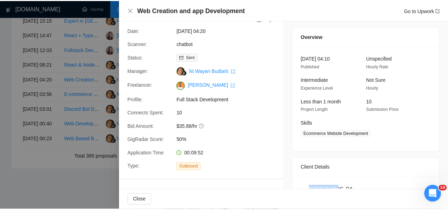
scroll to position [16, 0]
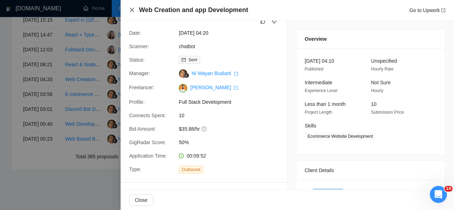
click at [132, 11] on icon "close" at bounding box center [132, 10] width 6 height 6
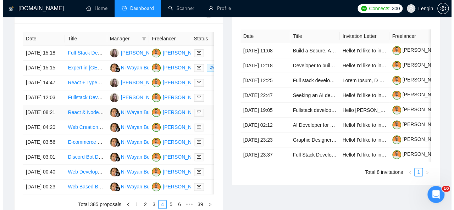
scroll to position [300, 0]
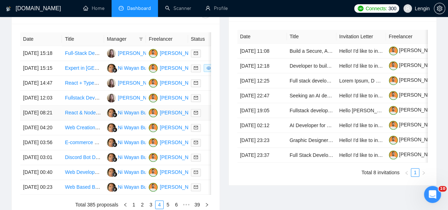
click at [85, 120] on td "React & Node.js Developer for Income Management App" at bounding box center [83, 113] width 42 height 15
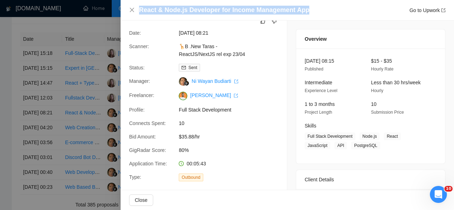
drag, startPoint x: 304, startPoint y: 10, endPoint x: 138, endPoint y: 9, distance: 166.9
click at [138, 9] on div "React & Node.js Developer for Income Management App Go to Upwork" at bounding box center [287, 10] width 316 height 9
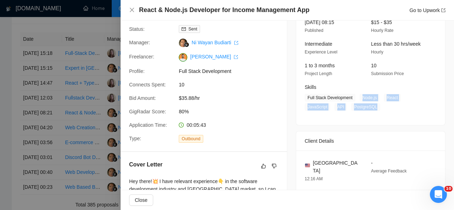
drag, startPoint x: 359, startPoint y: 96, endPoint x: 370, endPoint y: 104, distance: 13.7
click at [370, 104] on span "Full Stack Development Node.js React JavaScript API PostgreSQL" at bounding box center [364, 102] width 121 height 17
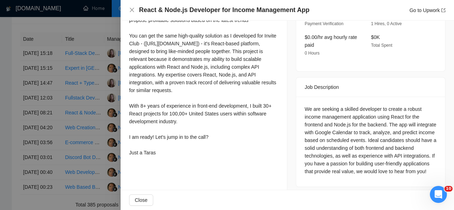
scroll to position [236, 0]
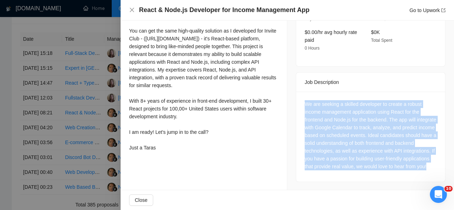
drag, startPoint x: 362, startPoint y: 166, endPoint x: 293, endPoint y: 97, distance: 97.2
click at [296, 97] on div "Job Description We are seeking a skilled developer to create a robust income ma…" at bounding box center [371, 127] width 150 height 110
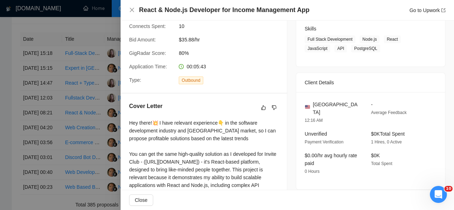
scroll to position [111, 0]
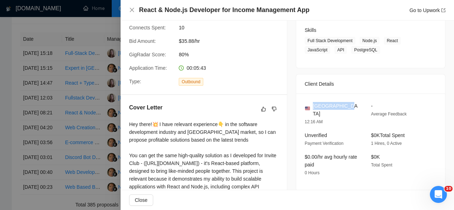
drag, startPoint x: 341, startPoint y: 105, endPoint x: 312, endPoint y: 105, distance: 29.1
click at [312, 105] on div "[GEOGRAPHIC_DATA]" at bounding box center [331, 110] width 55 height 16
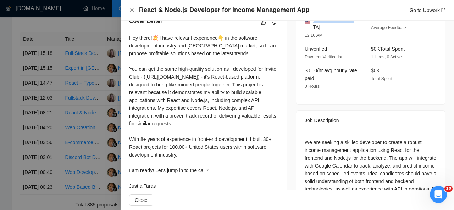
scroll to position [236, 0]
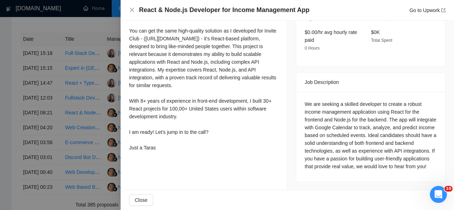
drag, startPoint x: 128, startPoint y: 37, endPoint x: 169, endPoint y: 154, distance: 124.3
click at [169, 154] on div "Cover Letter Hey there!💥 I have relevant experience👇 in the software developmen…" at bounding box center [203, 66] width 166 height 193
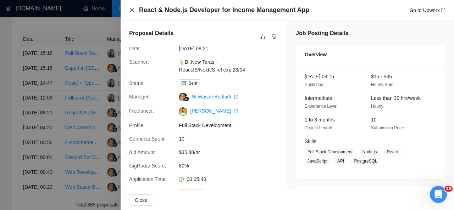
click at [132, 9] on icon "close" at bounding box center [132, 10] width 6 height 6
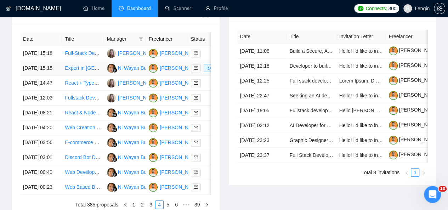
click at [95, 73] on td "Expert in [GEOGRAPHIC_DATA] and Whoop MG" at bounding box center [83, 68] width 42 height 15
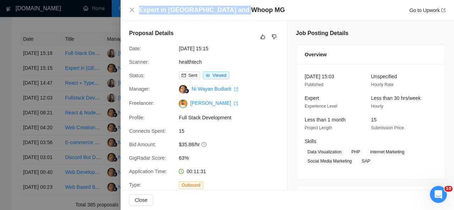
drag, startPoint x: 245, startPoint y: 11, endPoint x: 135, endPoint y: 10, distance: 109.5
click at [135, 10] on div "Expert in Wearables and Whoop MG Go to Upwork" at bounding box center [287, 10] width 316 height 9
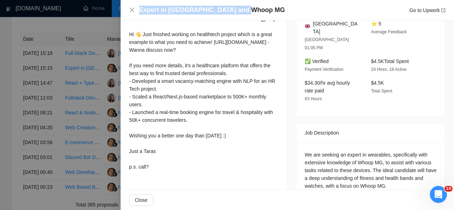
scroll to position [197, 0]
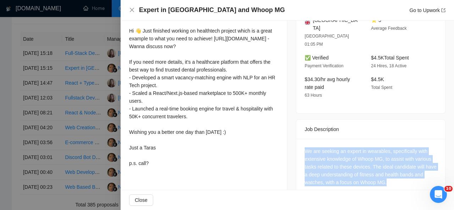
drag, startPoint x: 391, startPoint y: 167, endPoint x: 299, endPoint y: 133, distance: 98.0
click at [299, 139] on div "We are seeking an expert in wearables, specifically with extensive knowledge of…" at bounding box center [370, 168] width 149 height 59
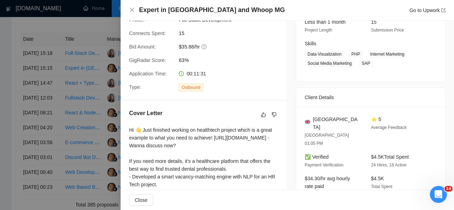
scroll to position [97, 0]
drag, startPoint x: 347, startPoint y: 119, endPoint x: 311, endPoint y: 120, distance: 36.5
click at [311, 120] on div "[GEOGRAPHIC_DATA]" at bounding box center [331, 124] width 55 height 16
drag, startPoint x: 347, startPoint y: 54, endPoint x: 367, endPoint y: 61, distance: 21.4
click at [367, 61] on span "Data Visualization PHP Internet Marketing Social Media Marketing SAP" at bounding box center [364, 59] width 121 height 17
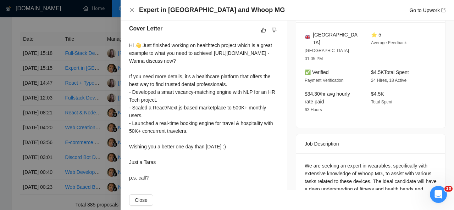
scroll to position [197, 0]
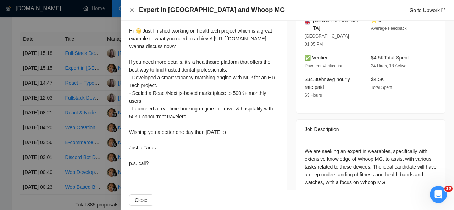
drag, startPoint x: 128, startPoint y: 31, endPoint x: 162, endPoint y: 167, distance: 140.6
click at [162, 167] on div "Cover Letter Hi 👋 Just finished working on healthtech project which is a great …" at bounding box center [203, 89] width 166 height 177
